Goal: Transaction & Acquisition: Purchase product/service

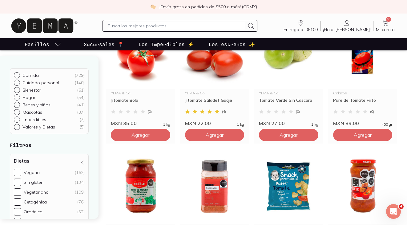
click at [189, 28] on input "text" at bounding box center [176, 25] width 137 height 7
type input "camaron"
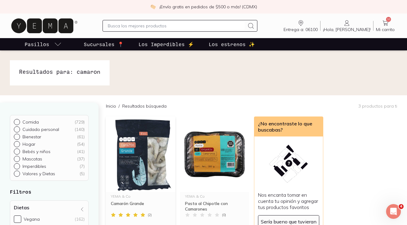
click at [148, 171] on img at bounding box center [140, 155] width 69 height 76
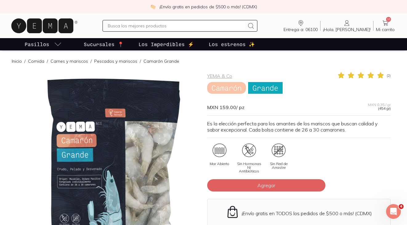
click at [145, 24] on input "text" at bounding box center [176, 25] width 137 height 7
type input "i"
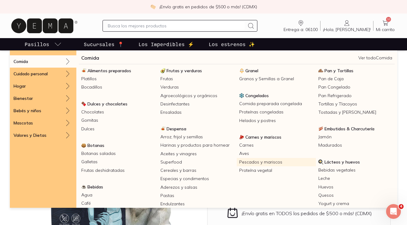
click at [264, 164] on link "Pescados y mariscos" at bounding box center [276, 162] width 79 height 8
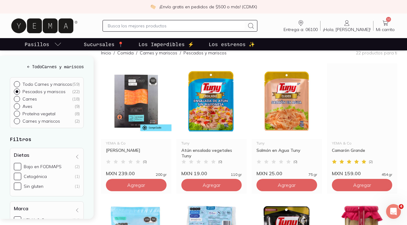
scroll to position [73, 0]
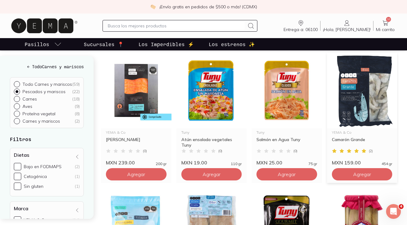
click at [361, 103] on img at bounding box center [362, 91] width 71 height 76
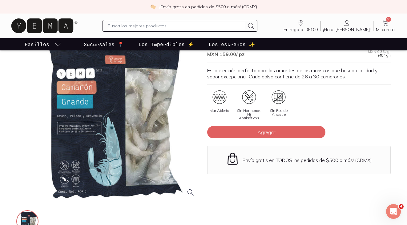
scroll to position [52, 0]
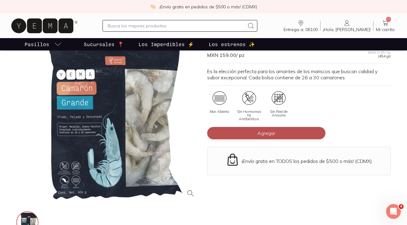
click at [261, 127] on button "Agregar" at bounding box center [266, 133] width 118 height 12
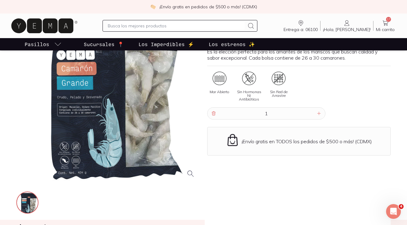
scroll to position [50, 0]
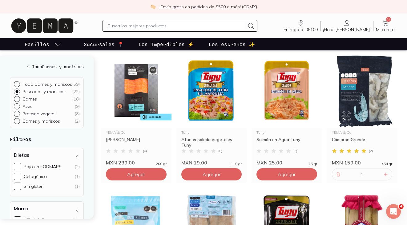
scroll to position [71, 0]
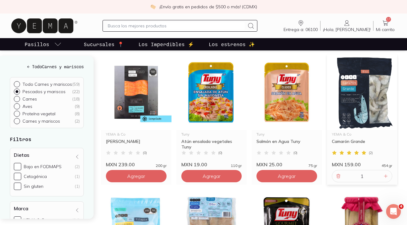
click at [380, 121] on img at bounding box center [362, 93] width 71 height 76
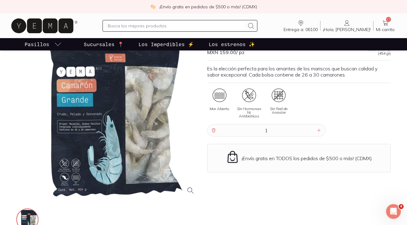
scroll to position [53, 0]
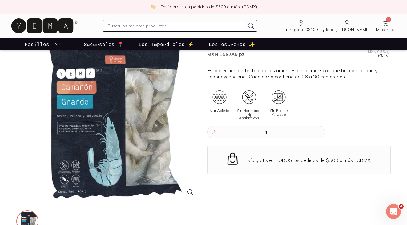
click at [388, 28] on span "Mi carrito" at bounding box center [385, 30] width 19 height 6
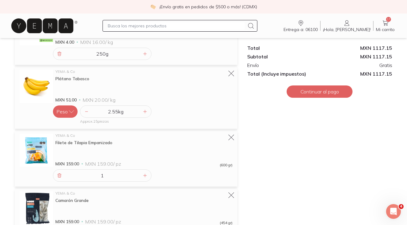
scroll to position [585, 0]
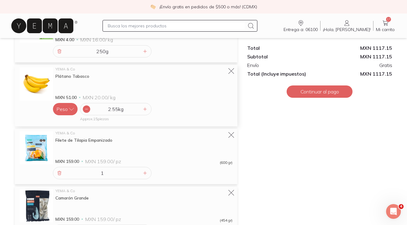
click at [83, 111] on div at bounding box center [86, 109] width 7 height 7
click at [60, 176] on div at bounding box center [59, 173] width 7 height 7
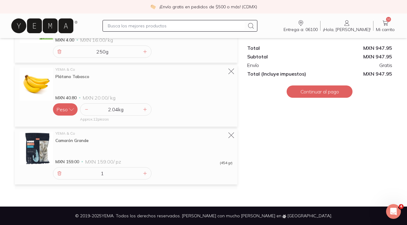
scroll to position [584, 0]
click at [87, 109] on icon at bounding box center [86, 109] width 5 height 5
click at [87, 111] on icon at bounding box center [86, 109] width 5 height 5
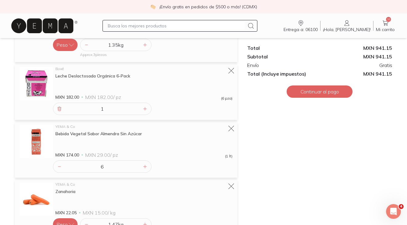
scroll to position [331, 0]
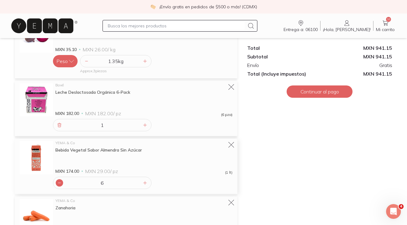
click at [61, 182] on icon at bounding box center [59, 183] width 5 height 5
type input "3"
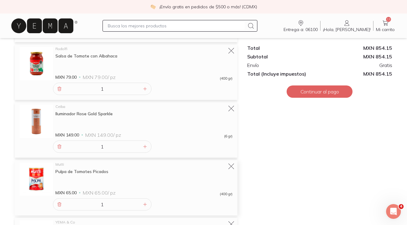
scroll to position [122, 0]
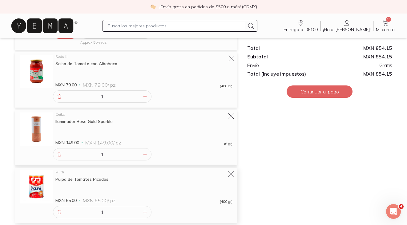
click at [42, 186] on img at bounding box center [36, 187] width 33 height 33
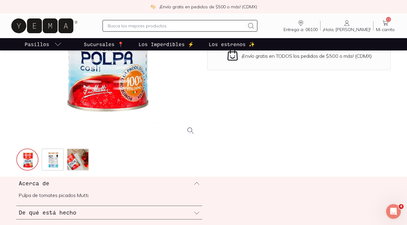
scroll to position [116, 0]
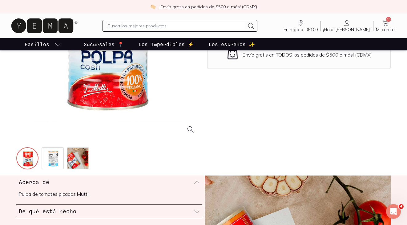
click at [93, 214] on div "De qué está hecho" at bounding box center [109, 211] width 186 height 13
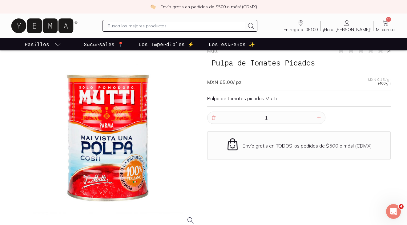
scroll to position [0, 0]
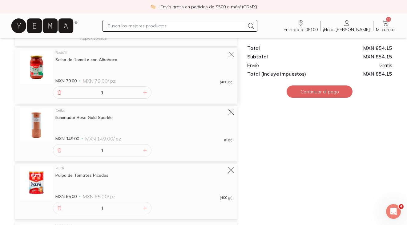
scroll to position [126, 0]
click at [57, 94] on icon at bounding box center [59, 92] width 5 height 5
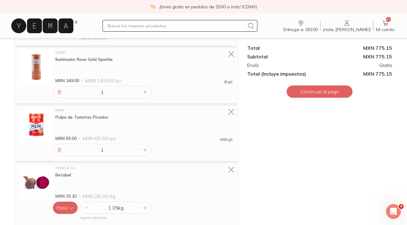
click at [149, 30] on div at bounding box center [180, 26] width 155 height 12
click at [143, 27] on input "text" at bounding box center [176, 25] width 137 height 7
type input "platano macho"
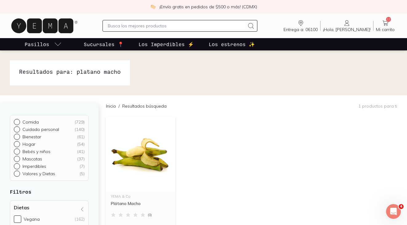
click at [152, 155] on img at bounding box center [140, 155] width 69 height 76
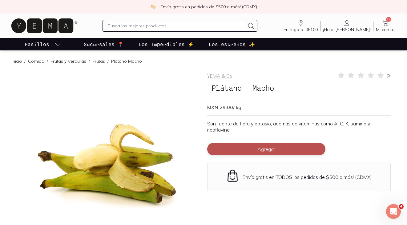
click at [249, 151] on button "Agregar" at bounding box center [266, 149] width 118 height 12
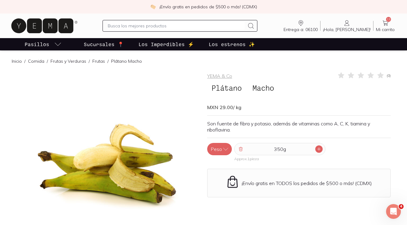
click at [318, 147] on div at bounding box center [318, 149] width 7 height 7
click at [319, 147] on icon at bounding box center [319, 149] width 5 height 5
click at [390, 20] on span "13" at bounding box center [388, 19] width 5 height 5
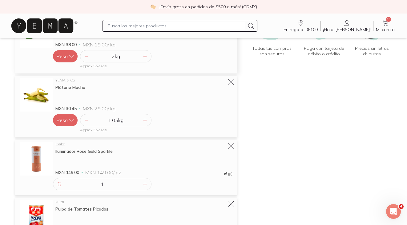
scroll to position [99, 0]
click at [232, 142] on icon at bounding box center [231, 146] width 9 height 9
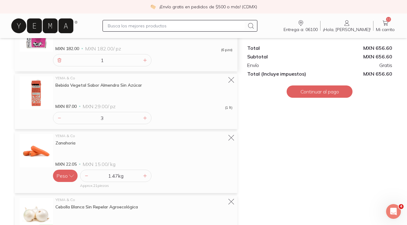
scroll to position [345, 0]
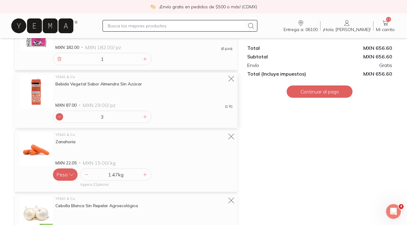
click at [56, 115] on div at bounding box center [59, 116] width 7 height 7
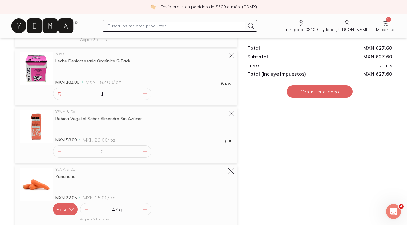
scroll to position [307, 0]
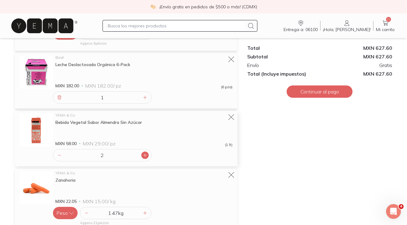
click at [147, 155] on icon at bounding box center [145, 155] width 5 height 5
type input "4"
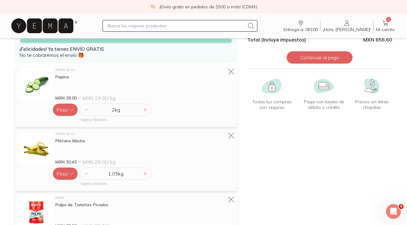
scroll to position [46, 0]
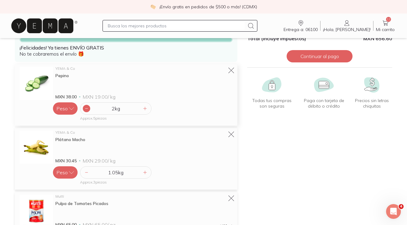
click at [85, 106] on div at bounding box center [86, 108] width 7 height 7
click at [134, 24] on input "text" at bounding box center [176, 25] width 137 height 7
type input "papilon"
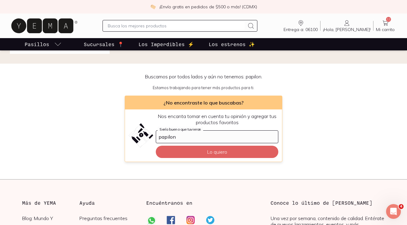
scroll to position [38, 0]
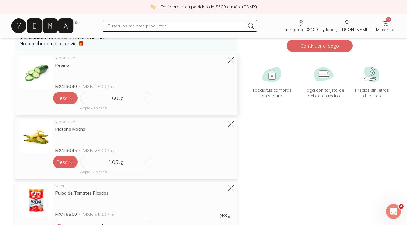
scroll to position [57, 0]
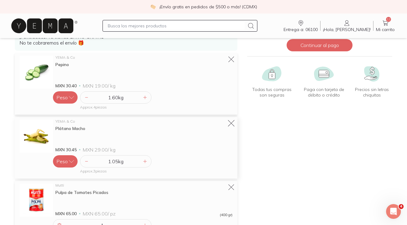
click at [229, 123] on icon at bounding box center [231, 123] width 9 height 9
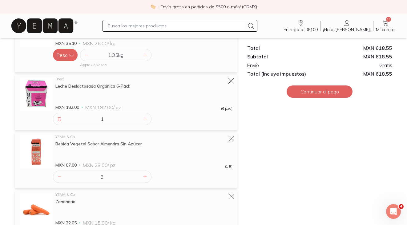
scroll to position [229, 0]
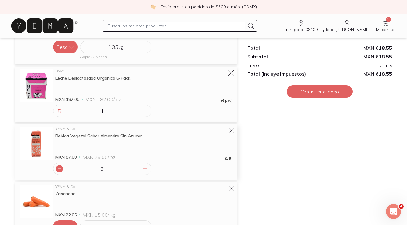
click at [60, 166] on div at bounding box center [59, 168] width 7 height 7
type input "2"
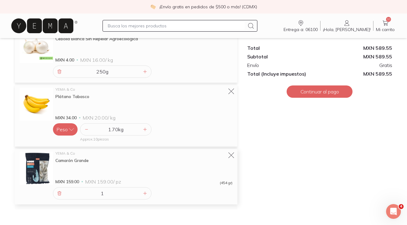
scroll to position [469, 0]
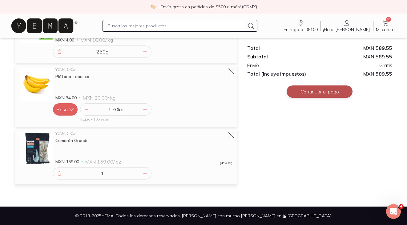
drag, startPoint x: 308, startPoint y: 93, endPoint x: 309, endPoint y: 97, distance: 4.4
click at [309, 97] on button "Continuar al pago" at bounding box center [320, 92] width 66 height 12
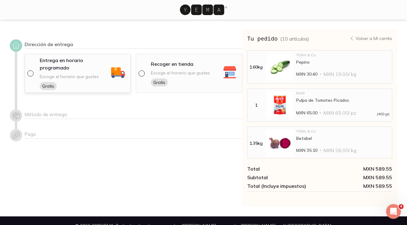
click at [77, 75] on span "Escoge el horario que gustes" at bounding box center [69, 77] width 59 height 6
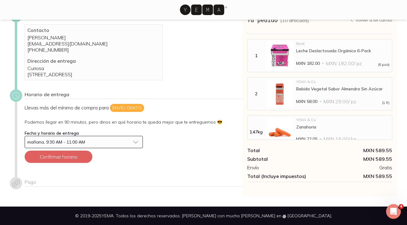
scroll to position [109, 0]
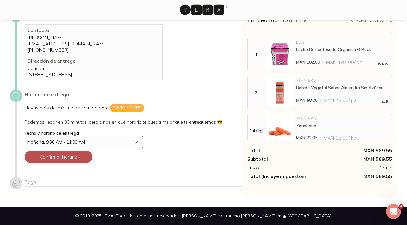
click at [76, 157] on button "Confirmar horario" at bounding box center [59, 157] width 68 height 12
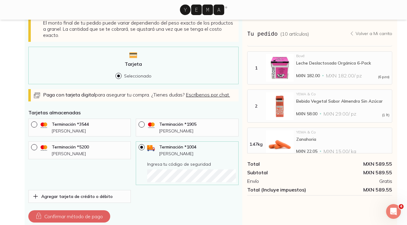
scroll to position [248, 0]
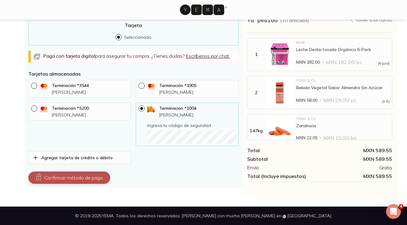
click at [62, 178] on button "Confirmar método de pago" at bounding box center [69, 178] width 82 height 12
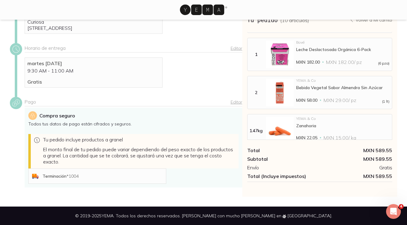
scroll to position [150, 0]
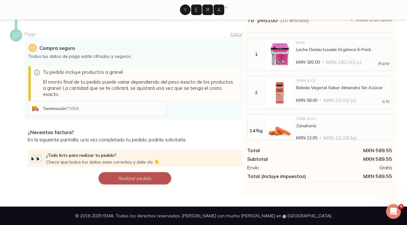
click at [135, 175] on button "Realizar pedido" at bounding box center [135, 178] width 73 height 12
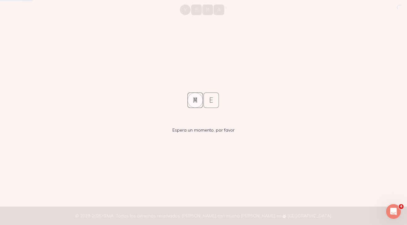
scroll to position [0, 0]
